Goal: Navigation & Orientation: Find specific page/section

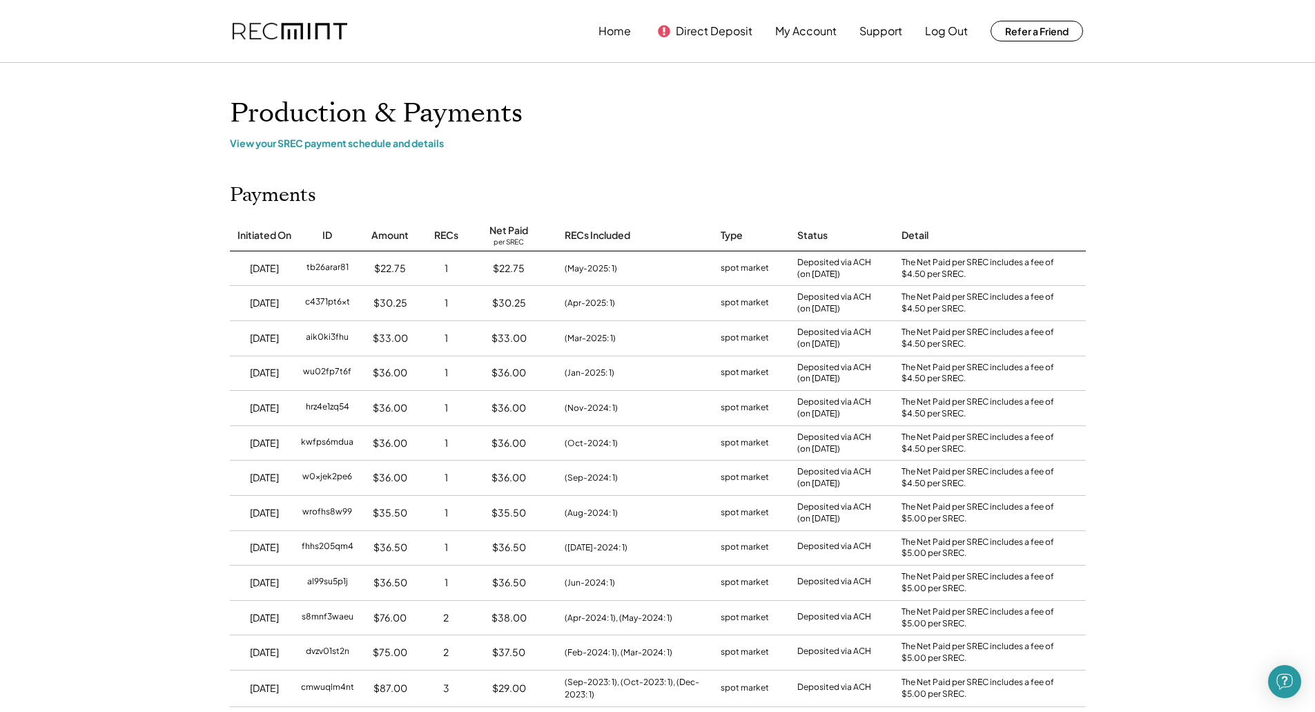
drag, startPoint x: 0, startPoint y: 0, endPoint x: 156, endPoint y: 214, distance: 264.8
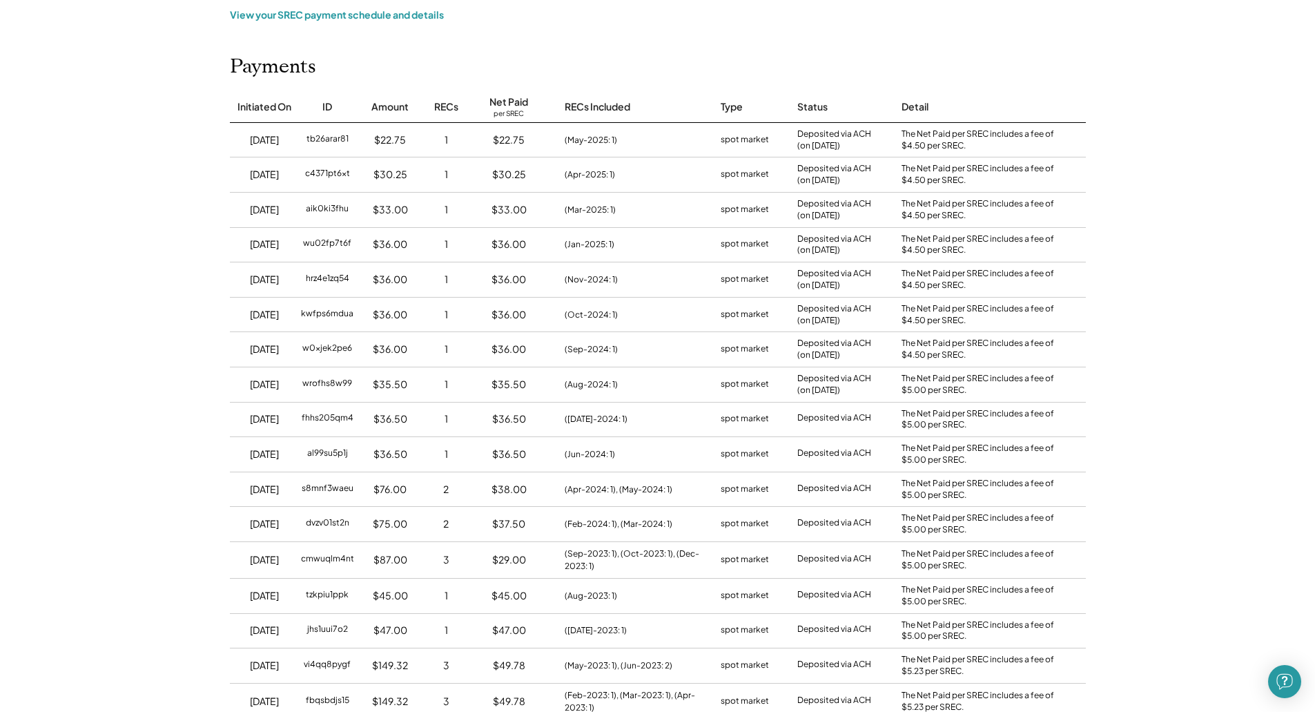
scroll to position [128, 0]
click at [186, 297] on div "Home Direct Deposit My Account Support Log Out Refer a Friend Production & Paym…" at bounding box center [657, 634] width 1315 height 1524
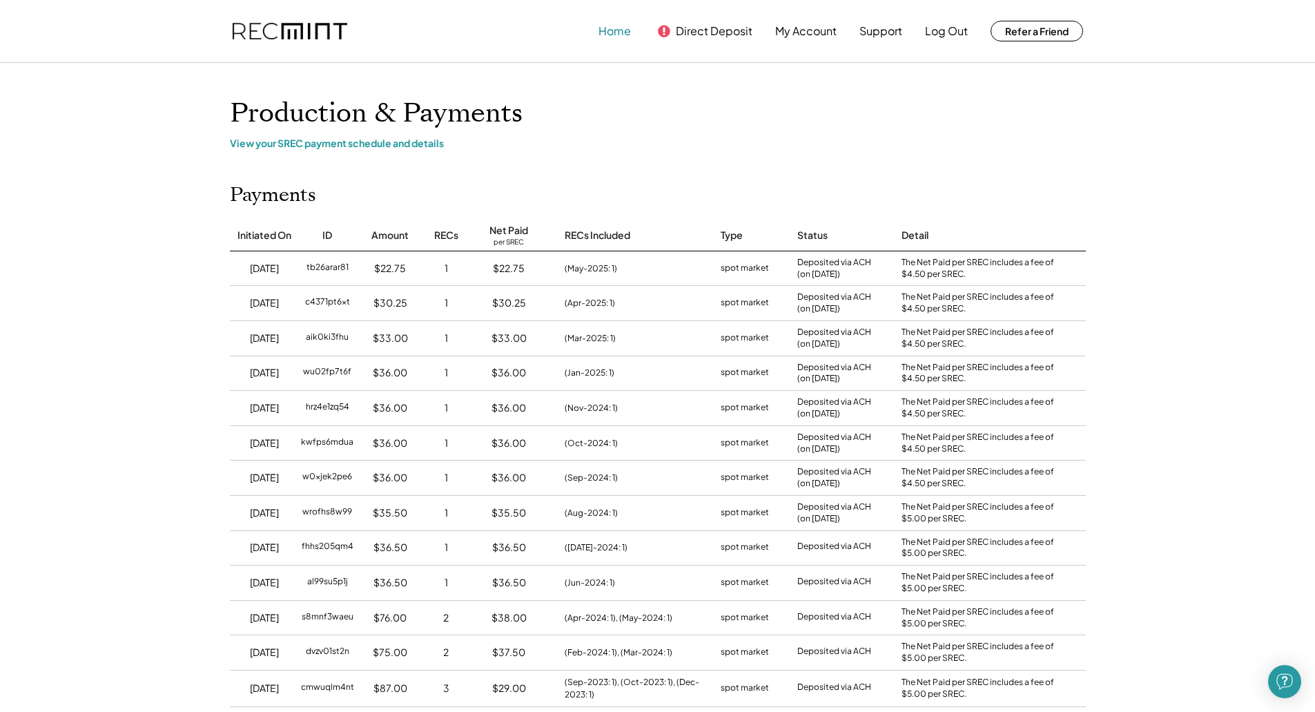
click at [623, 34] on button "Home" at bounding box center [614, 31] width 32 height 28
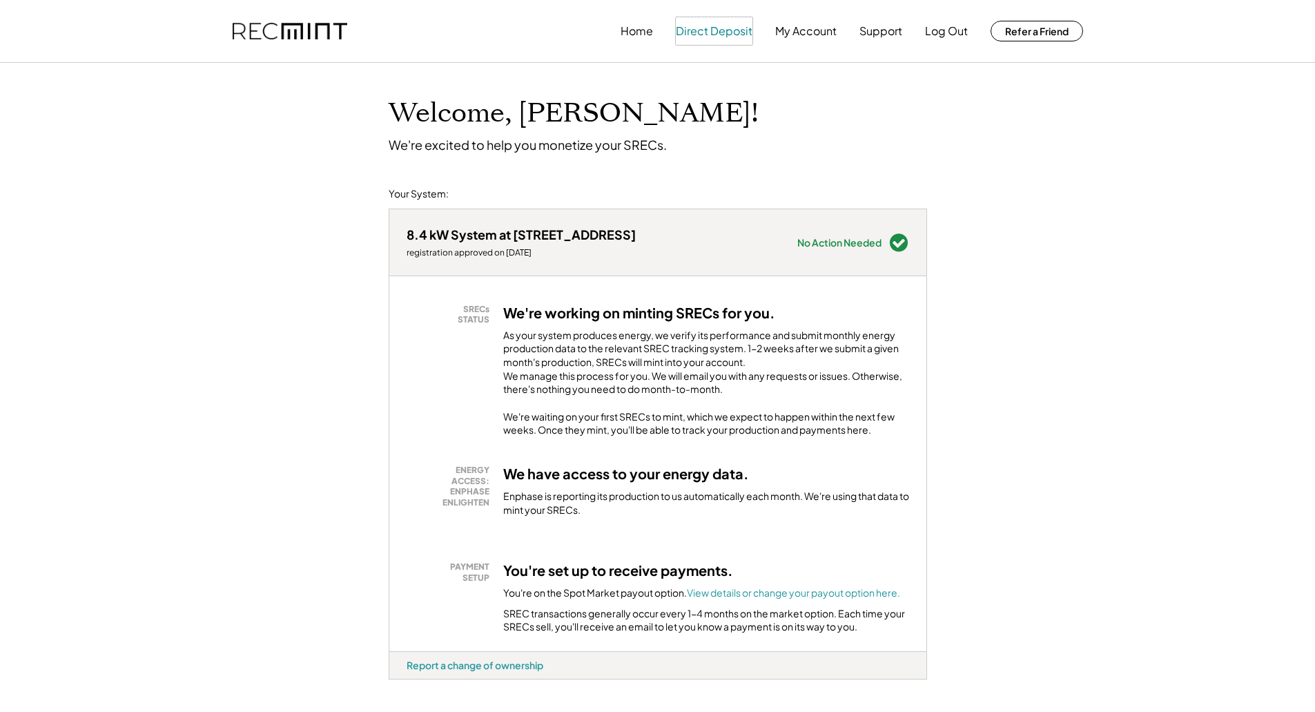
click at [697, 30] on button "Direct Deposit" at bounding box center [714, 31] width 77 height 28
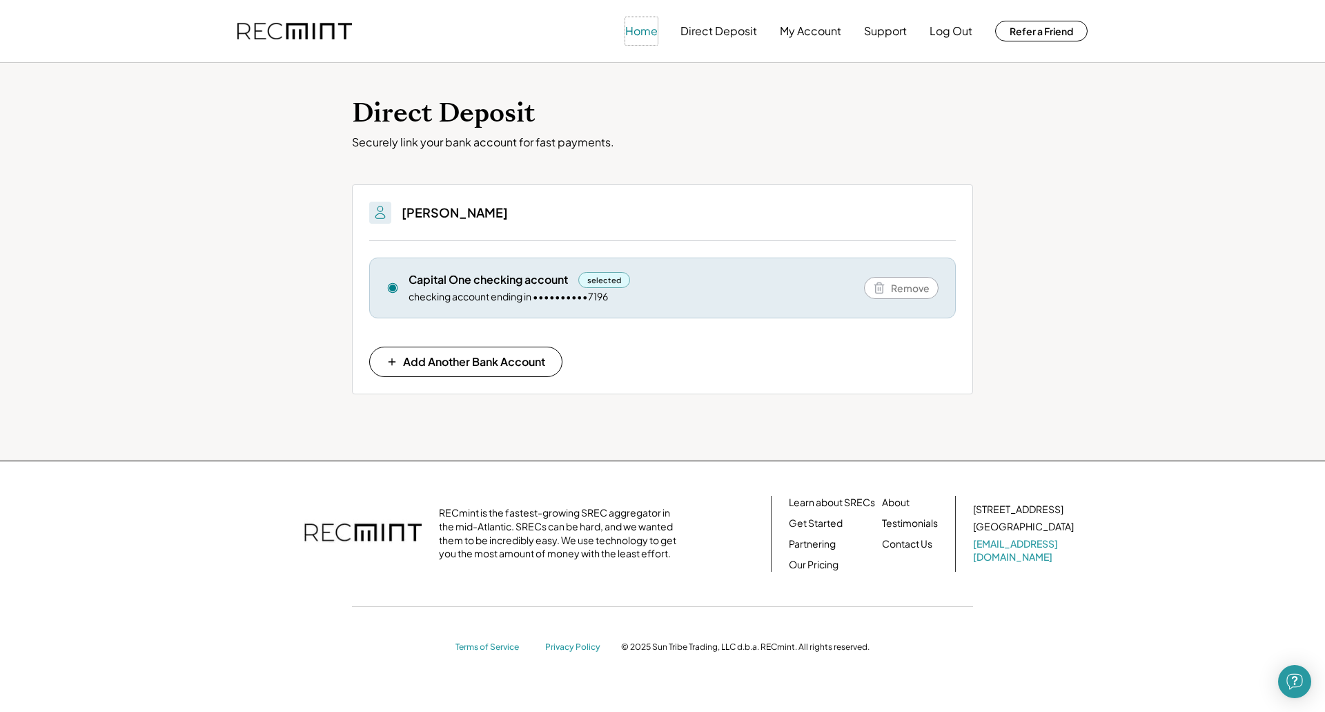
click at [633, 31] on button "Home" at bounding box center [641, 31] width 32 height 28
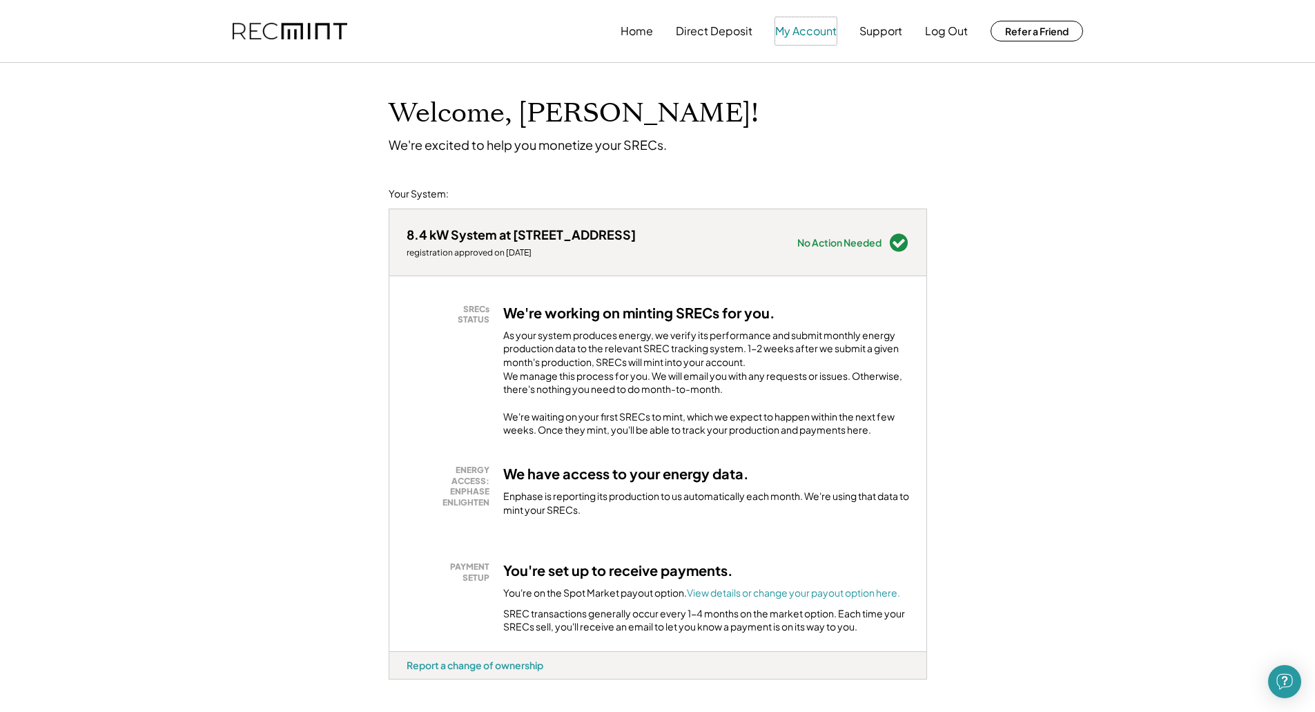
click at [801, 35] on button "My Account" at bounding box center [805, 31] width 61 height 28
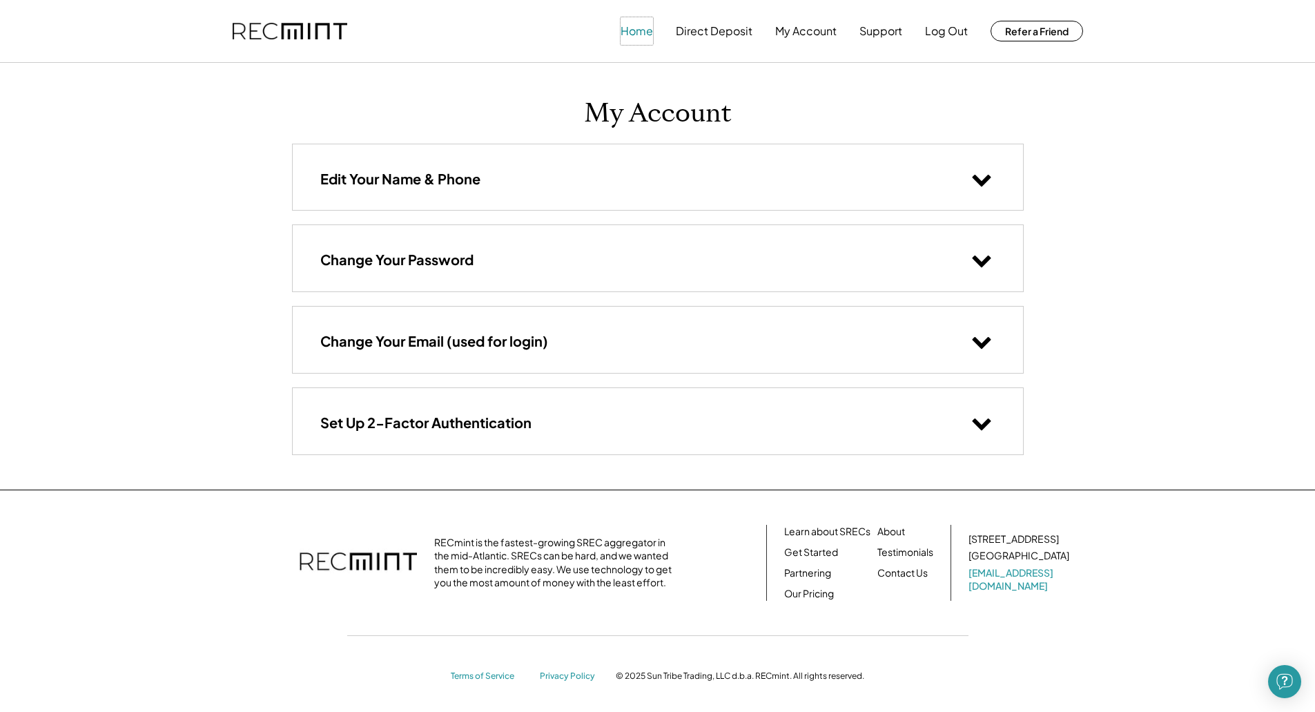
click at [638, 31] on button "Home" at bounding box center [637, 31] width 32 height 28
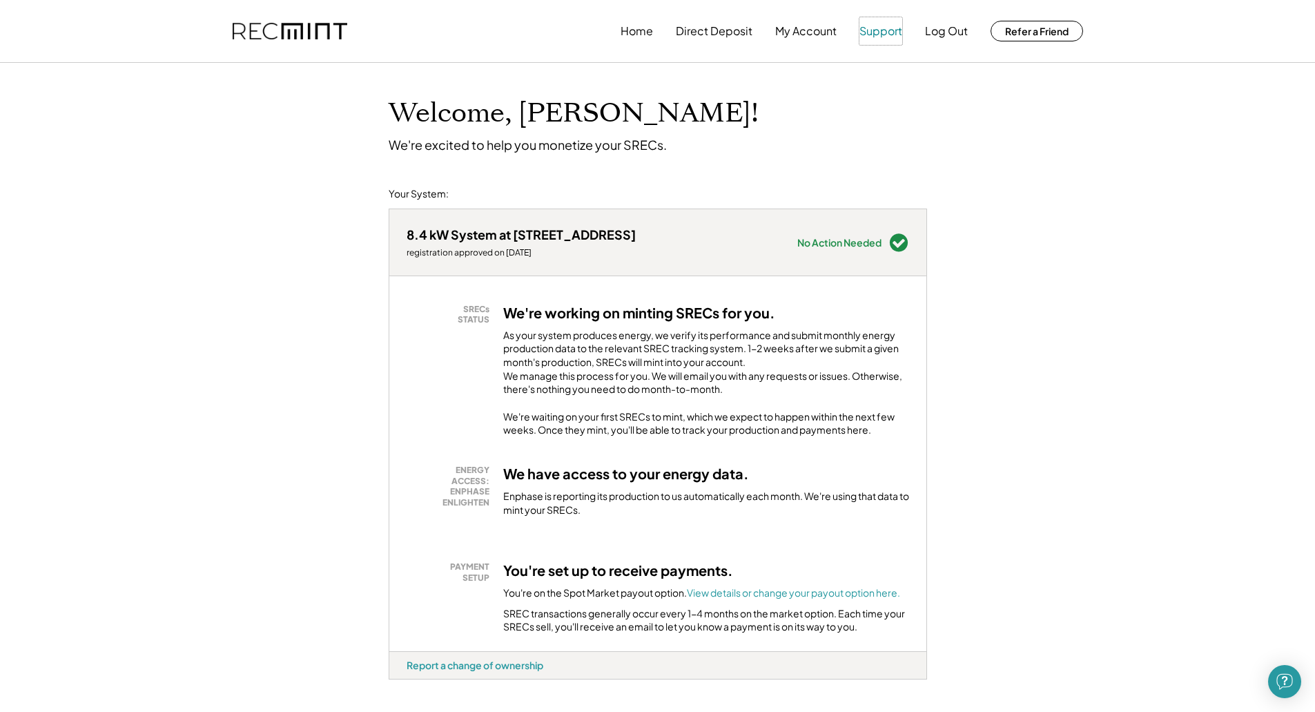
click at [879, 30] on button "Support" at bounding box center [880, 31] width 43 height 28
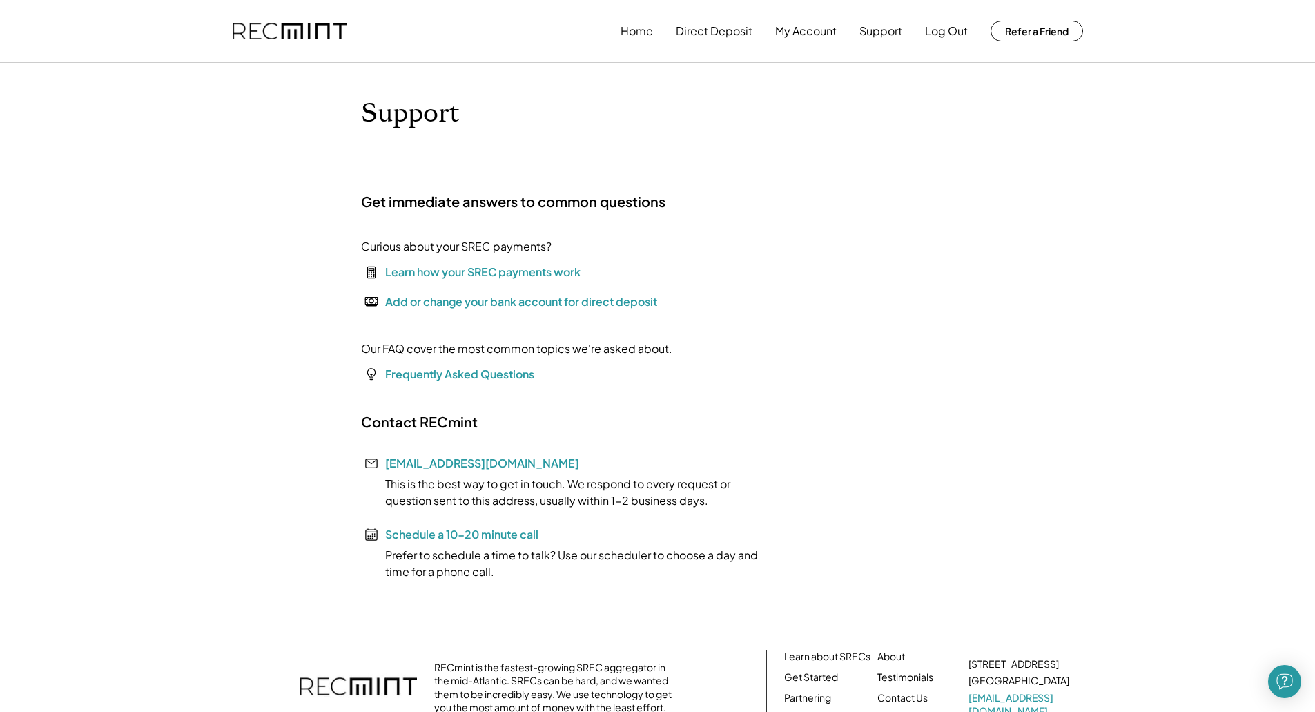
click at [507, 211] on div "Support Get immediate answers to common questions Curious about your SREC payme…" at bounding box center [657, 338] width 621 height 482
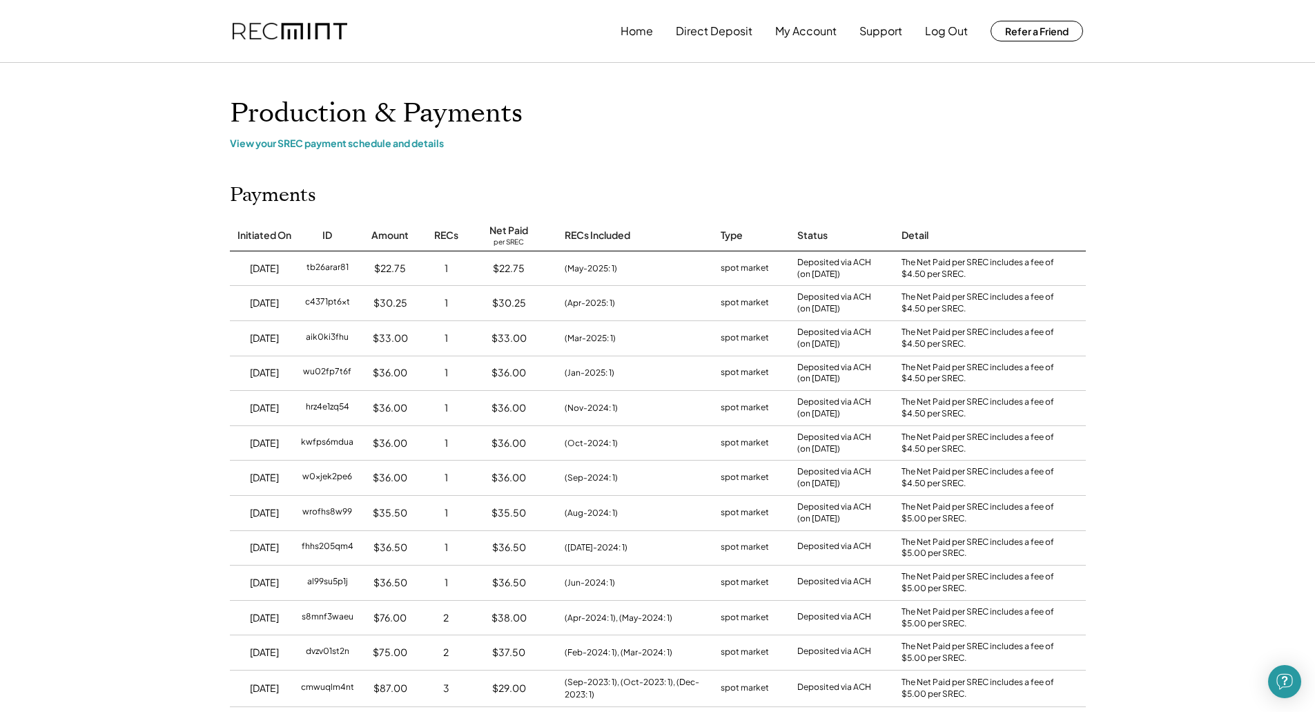
click at [359, 139] on div "View your SREC payment schedule and details" at bounding box center [658, 143] width 856 height 12
